Goal: Task Accomplishment & Management: Manage account settings

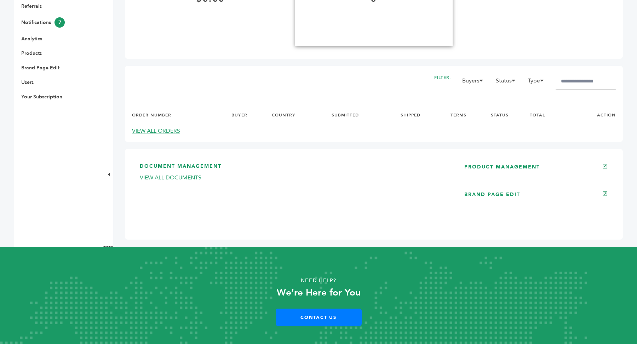
scroll to position [302, 0]
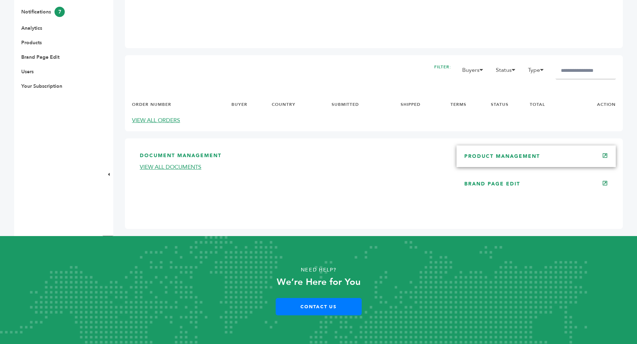
click at [528, 163] on div "PRODUCT MANAGEMENT" at bounding box center [535, 155] width 159 height 21
click at [513, 154] on link "PRODUCT MANAGEMENT" at bounding box center [502, 156] width 76 height 7
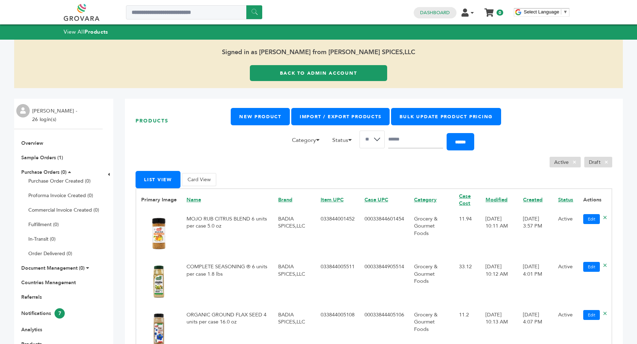
scroll to position [38, 0]
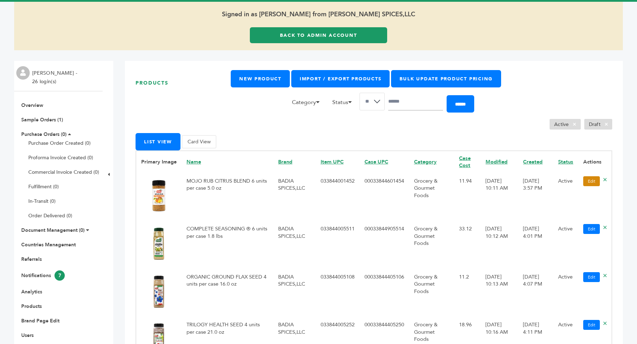
click at [592, 182] on link "Edit" at bounding box center [591, 181] width 17 height 10
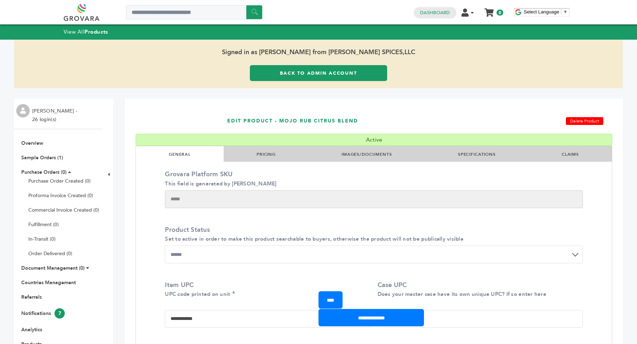
click at [264, 155] on link "PRICING" at bounding box center [266, 154] width 19 height 6
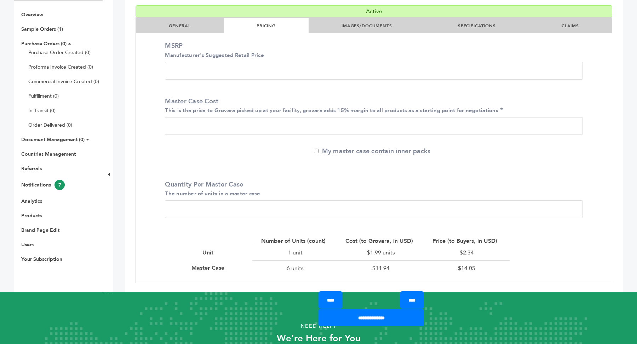
scroll to position [129, 0]
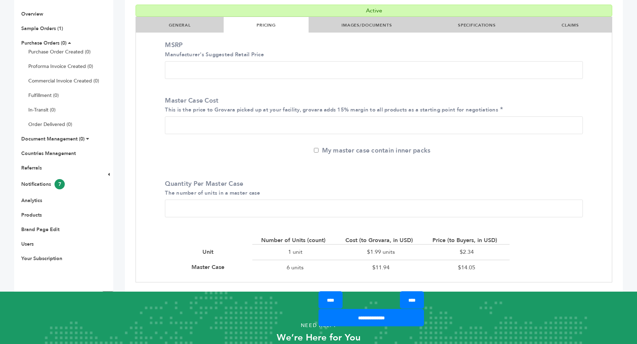
drag, startPoint x: 189, startPoint y: 124, endPoint x: 165, endPoint y: 123, distance: 23.4
click at [165, 123] on input "*****" at bounding box center [374, 125] width 418 height 18
drag, startPoint x: 320, startPoint y: 109, endPoint x: 367, endPoint y: 109, distance: 47.4
click at [367, 109] on small "This is the price to Grovara picked up at your facility, grovara adds 15% margi…" at bounding box center [331, 109] width 333 height 7
click at [191, 123] on input "*****" at bounding box center [374, 125] width 418 height 18
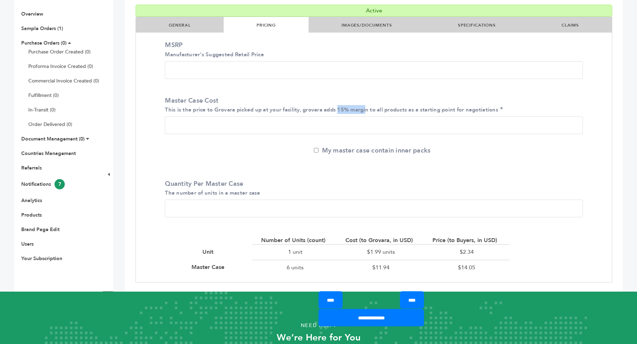
drag, startPoint x: 339, startPoint y: 110, endPoint x: 365, endPoint y: 111, distance: 25.8
click at [365, 111] on small "This is the price to Grovara picked up at your facility, grovara adds 15% margi…" at bounding box center [331, 109] width 333 height 7
drag, startPoint x: 368, startPoint y: 268, endPoint x: 393, endPoint y: 268, distance: 24.4
click at [393, 268] on div "$11.94" at bounding box center [381, 267] width 86 height 15
drag, startPoint x: 460, startPoint y: 268, endPoint x: 482, endPoint y: 268, distance: 22.6
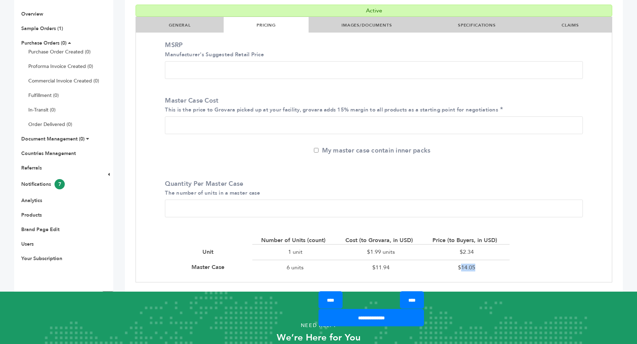
click at [482, 268] on div "$14.05" at bounding box center [467, 267] width 86 height 15
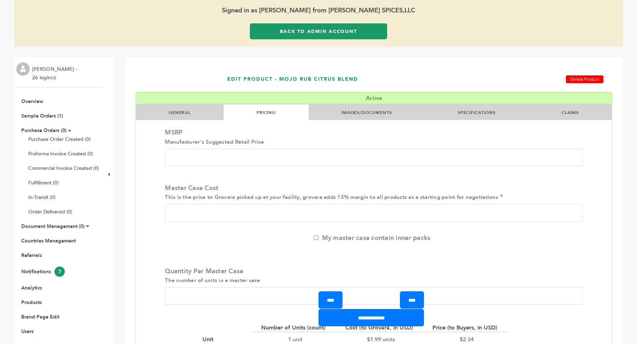
scroll to position [0, 0]
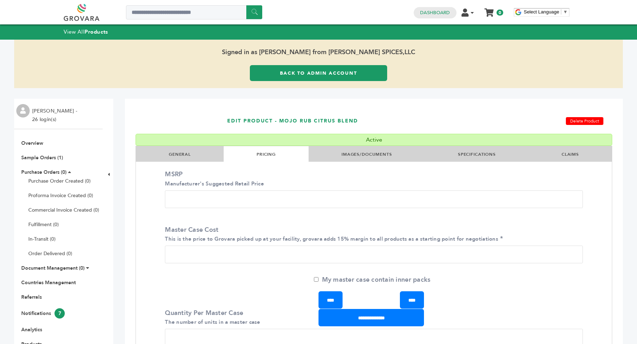
click at [296, 122] on h1 "EDIT PRODUCT - MOJO RUB CITRUS BLEND" at bounding box center [346, 121] width 238 height 26
drag, startPoint x: 279, startPoint y: 121, endPoint x: 380, endPoint y: 120, distance: 101.2
click at [380, 120] on h1 "EDIT PRODUCT - MOJO RUB CITRUS BLEND" at bounding box center [346, 121] width 238 height 26
copy h1 "MOJO RUB CITRUS BLEND"
click at [339, 76] on link "Back to Admin Account" at bounding box center [318, 73] width 137 height 16
